Goal: Participate in discussion

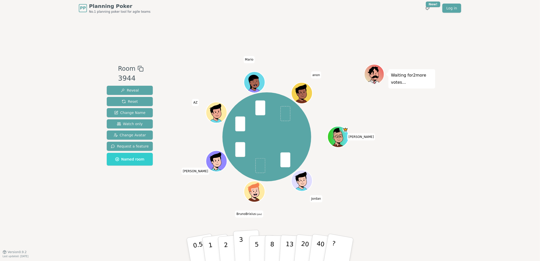
click at [240, 246] on p "3" at bounding box center [242, 250] width 6 height 28
click at [399, 198] on div "Waiting for [PERSON_NAME] 's vote..." at bounding box center [399, 134] width 71 height 140
click at [394, 201] on div "Waiting for [PERSON_NAME] 's vote..." at bounding box center [399, 134] width 71 height 140
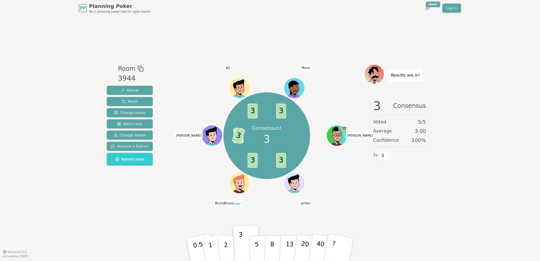
click at [378, 214] on div "Room 3944 Reveal Reset Change Name Watch only Change Avatar Request a feature N…" at bounding box center [270, 133] width 330 height 235
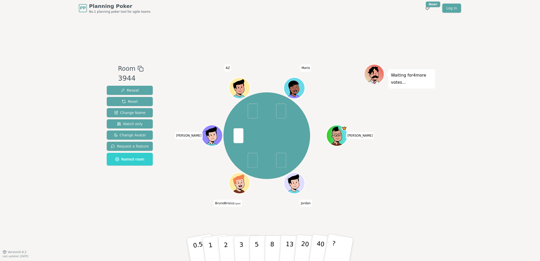
click at [174, 198] on div "[PERSON_NAME] (you) [PERSON_NAME]" at bounding box center [266, 134] width 194 height 140
click at [240, 247] on p "3" at bounding box center [242, 250] width 6 height 28
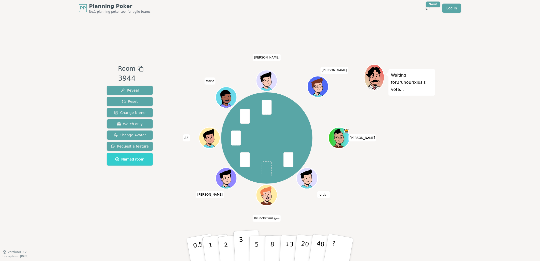
click at [241, 249] on p "3" at bounding box center [242, 250] width 6 height 28
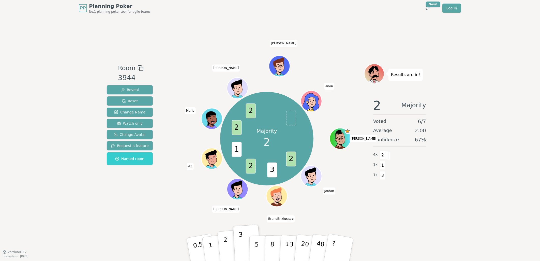
click at [225, 247] on p "2" at bounding box center [226, 250] width 7 height 28
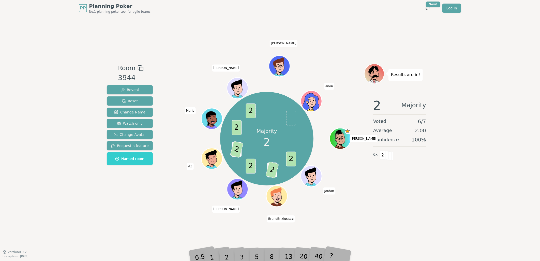
click at [440, 200] on div "PP Planning Poker No.1 planning poker tool for agile teams Toggle theme New! Lo…" at bounding box center [270, 130] width 540 height 261
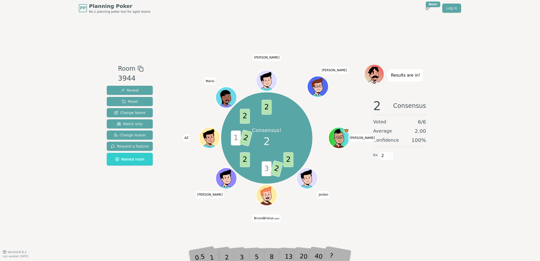
click at [441, 199] on div "PP Planning Poker No.1 planning poker tool for agile teams Toggle theme New! Lo…" at bounding box center [270, 130] width 540 height 261
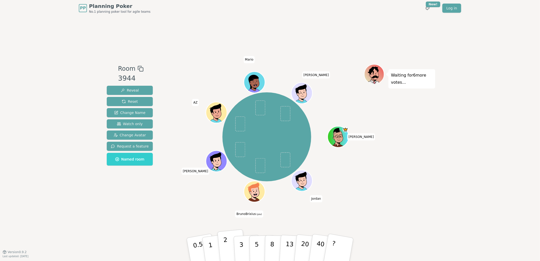
click at [225, 248] on p "2" at bounding box center [226, 250] width 7 height 28
click at [407, 201] on div "Waiting for 5 more votes..." at bounding box center [399, 134] width 71 height 140
